Goal: Task Accomplishment & Management: Manage account settings

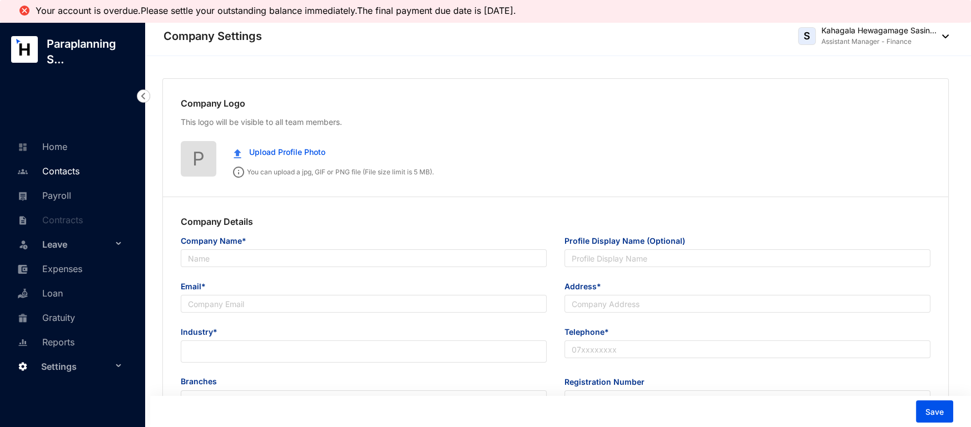
click at [72, 167] on link "Contacts" at bounding box center [46, 171] width 65 height 11
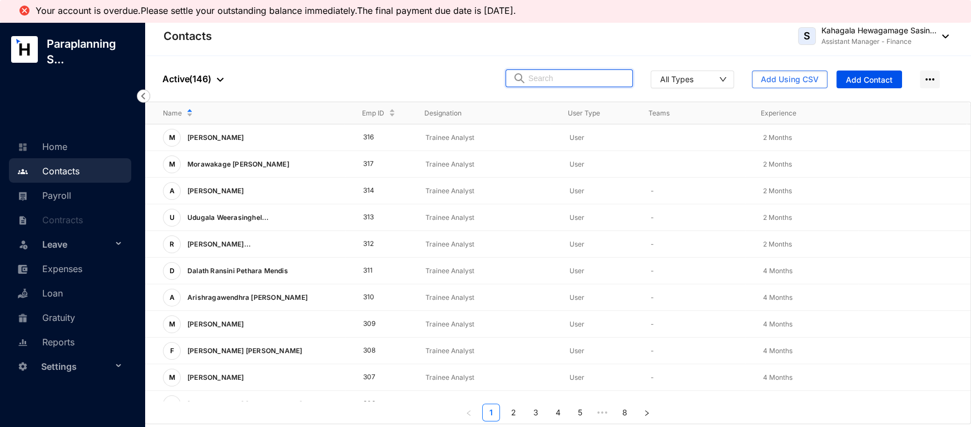
click at [573, 71] on input "text" at bounding box center [576, 78] width 97 height 17
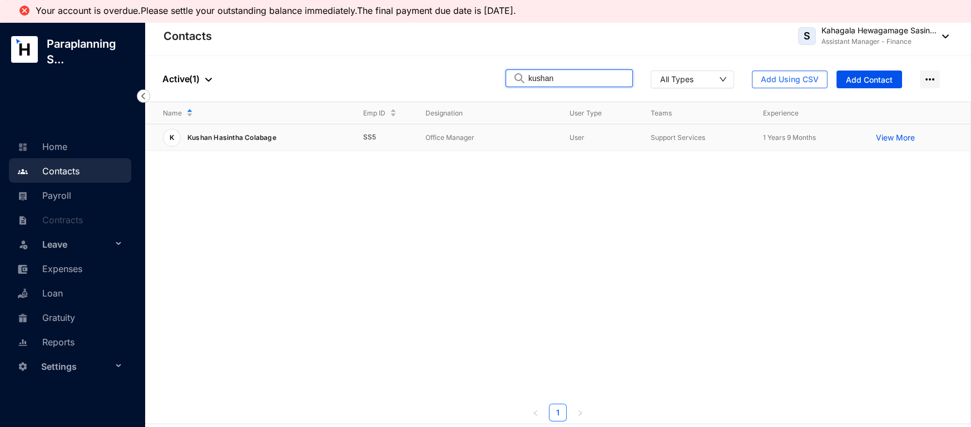
type input "kushan"
click at [340, 137] on div "K Kushan Hasintha Colabage" at bounding box center [254, 138] width 182 height 18
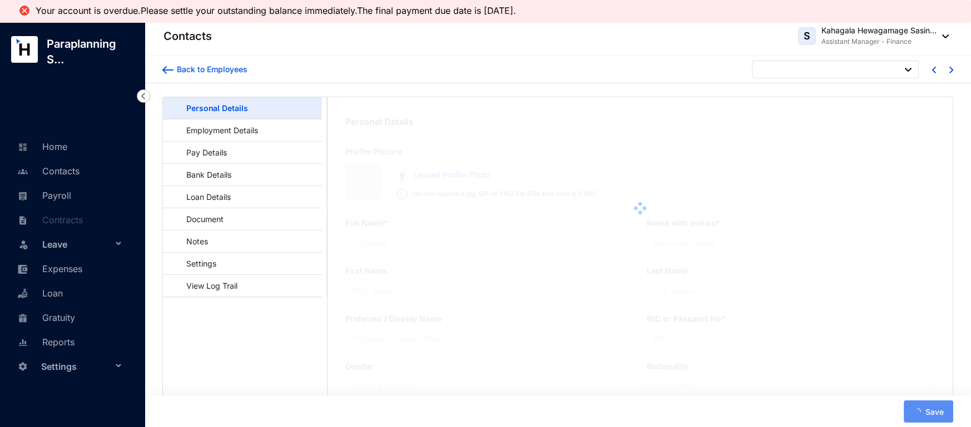
type input "Kushan Hasintha Colabage"
type input "K H COLAMBAGE"
type input "Colabage"
type input "Kushan"
type input "199528900034"
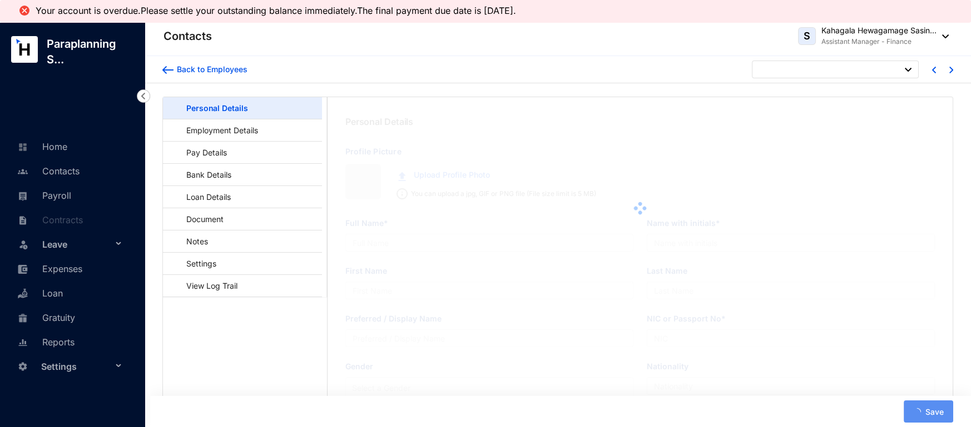
type input "779738934"
type input "[DATE]"
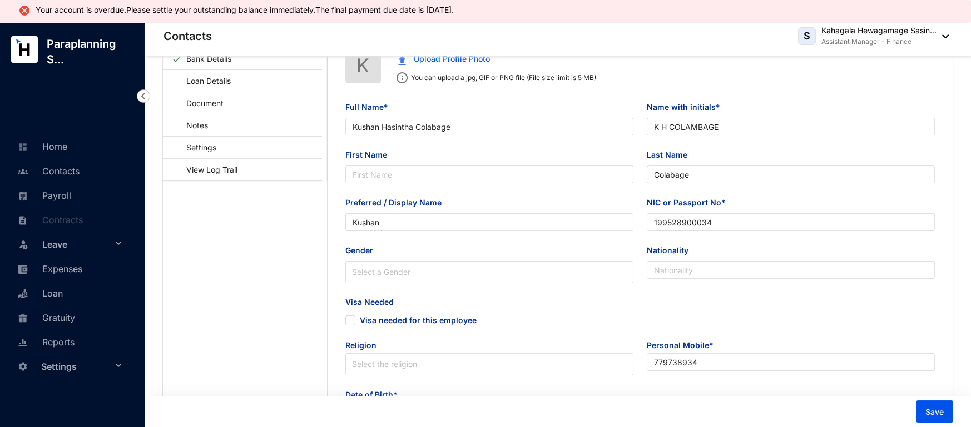
scroll to position [117, 0]
click at [736, 214] on input "199528900034" at bounding box center [791, 222] width 288 height 18
click at [241, 223] on main "Personal Details Employment Details Pay Details Bank Details Loan Details Docum…" at bounding box center [245, 390] width 164 height 818
